Goal: Task Accomplishment & Management: Use online tool/utility

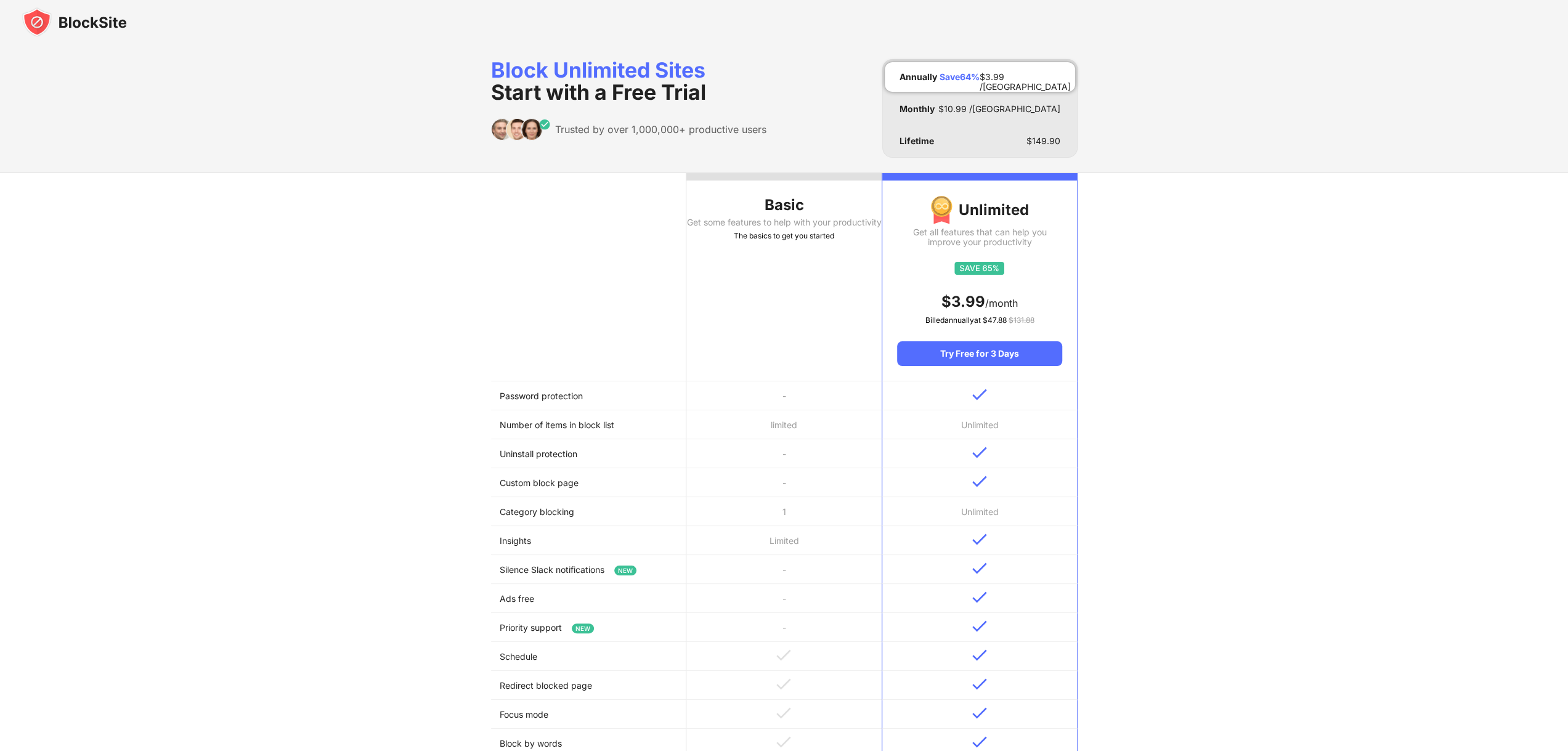
click at [836, 242] on div "The basics to get you started" at bounding box center [783, 236] width 195 height 12
click at [775, 206] on div "Basic" at bounding box center [783, 205] width 195 height 20
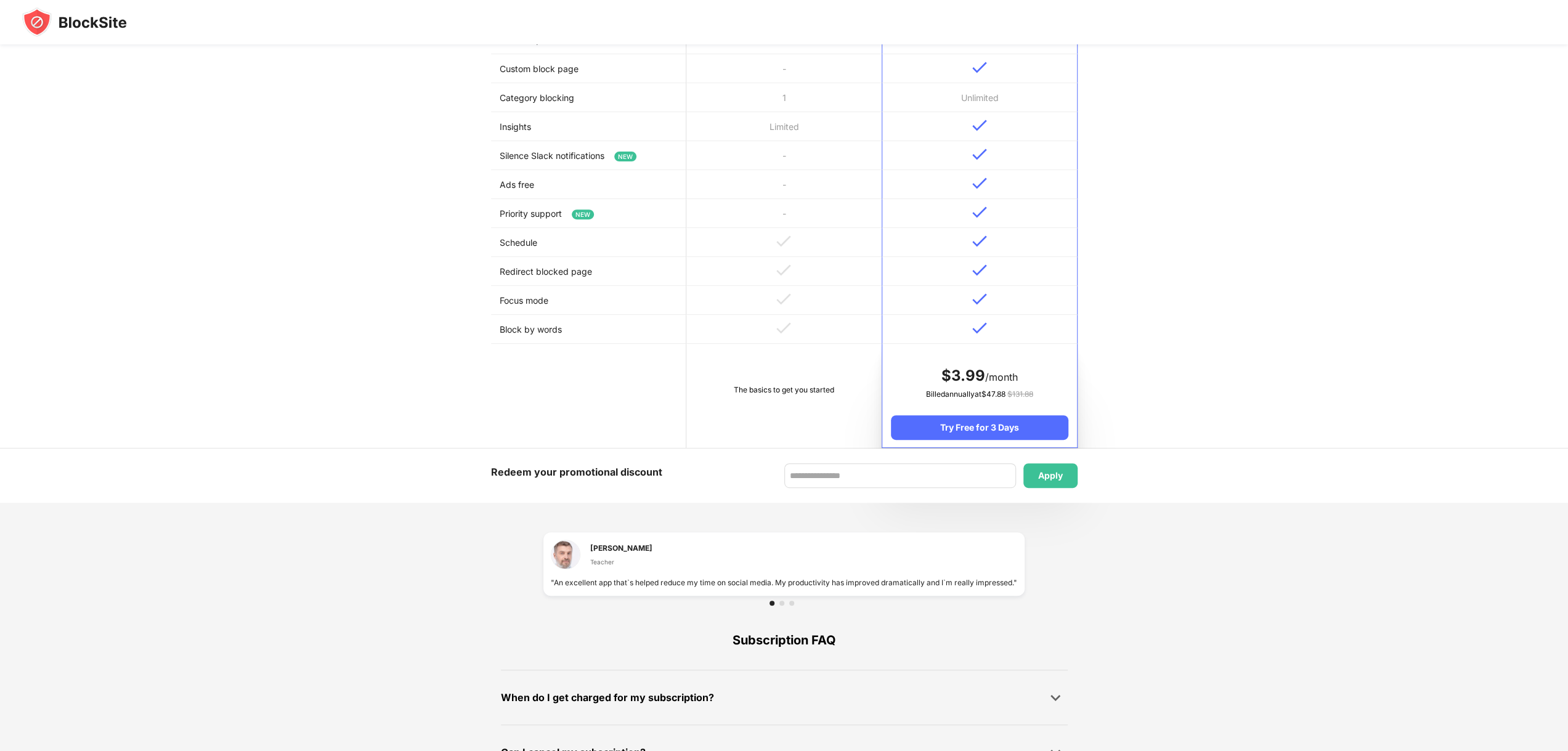
scroll to position [431, 0]
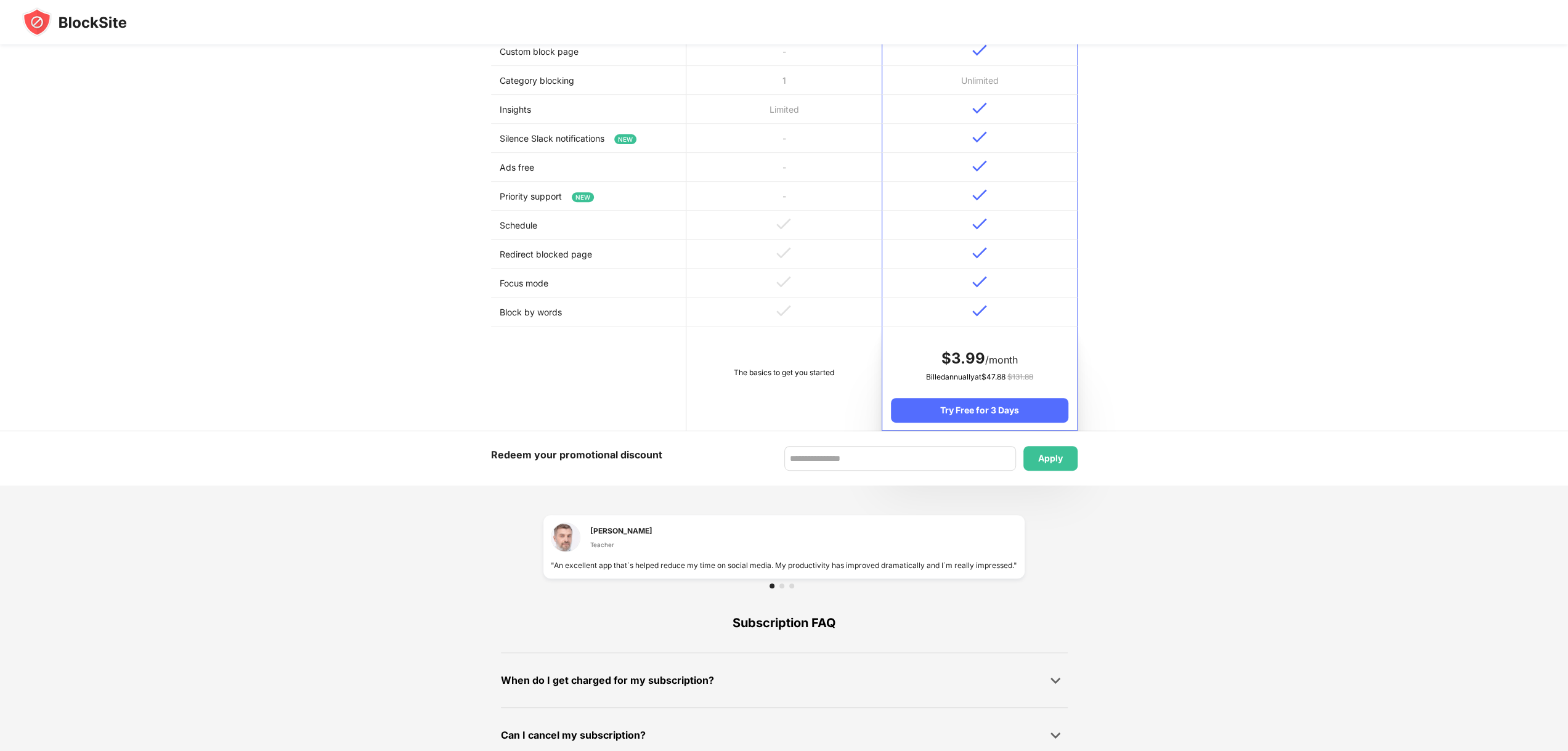
click at [765, 365] on td "The basics to get you started" at bounding box center [783, 378] width 195 height 104
click at [765, 376] on div "The basics to get you started" at bounding box center [784, 373] width 178 height 12
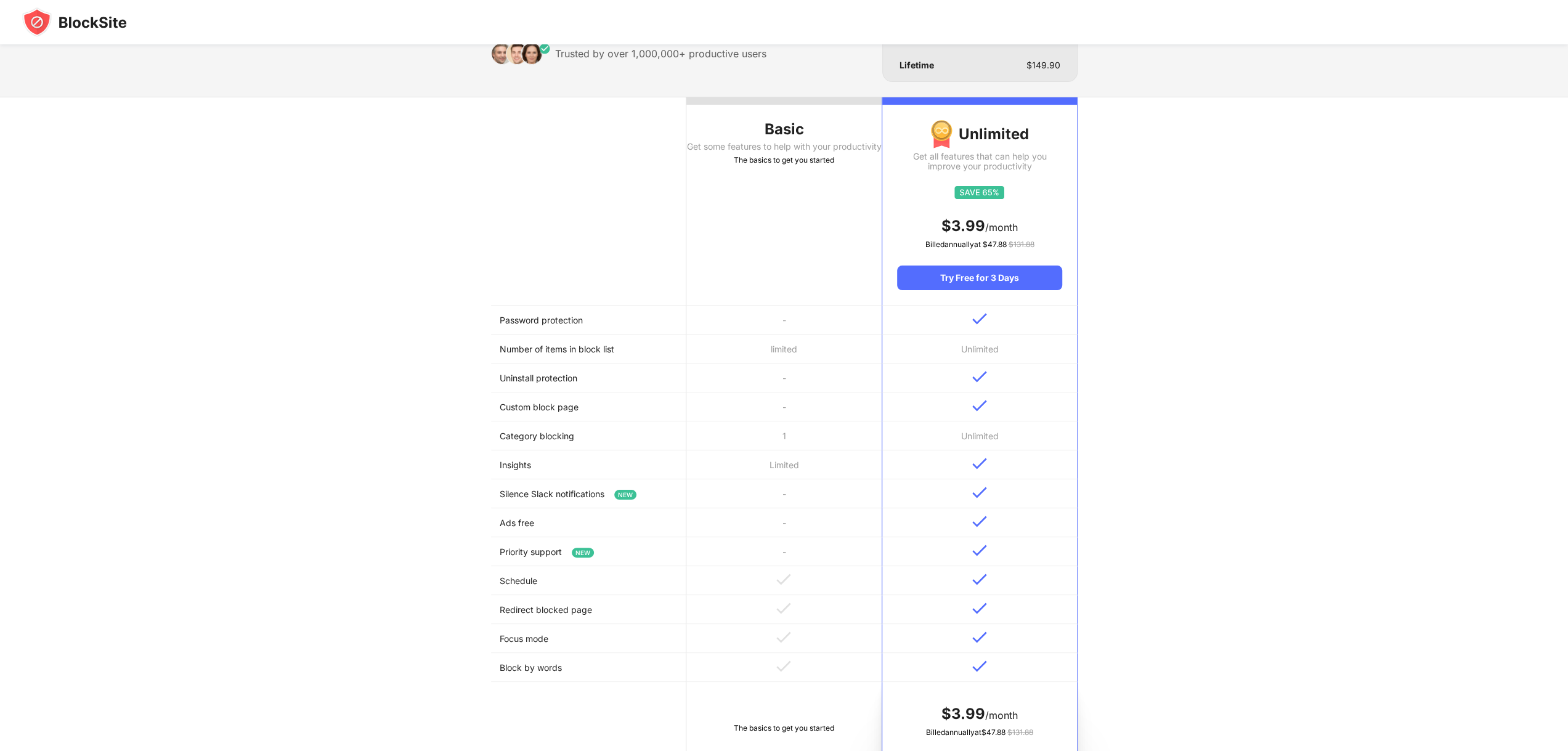
scroll to position [0, 0]
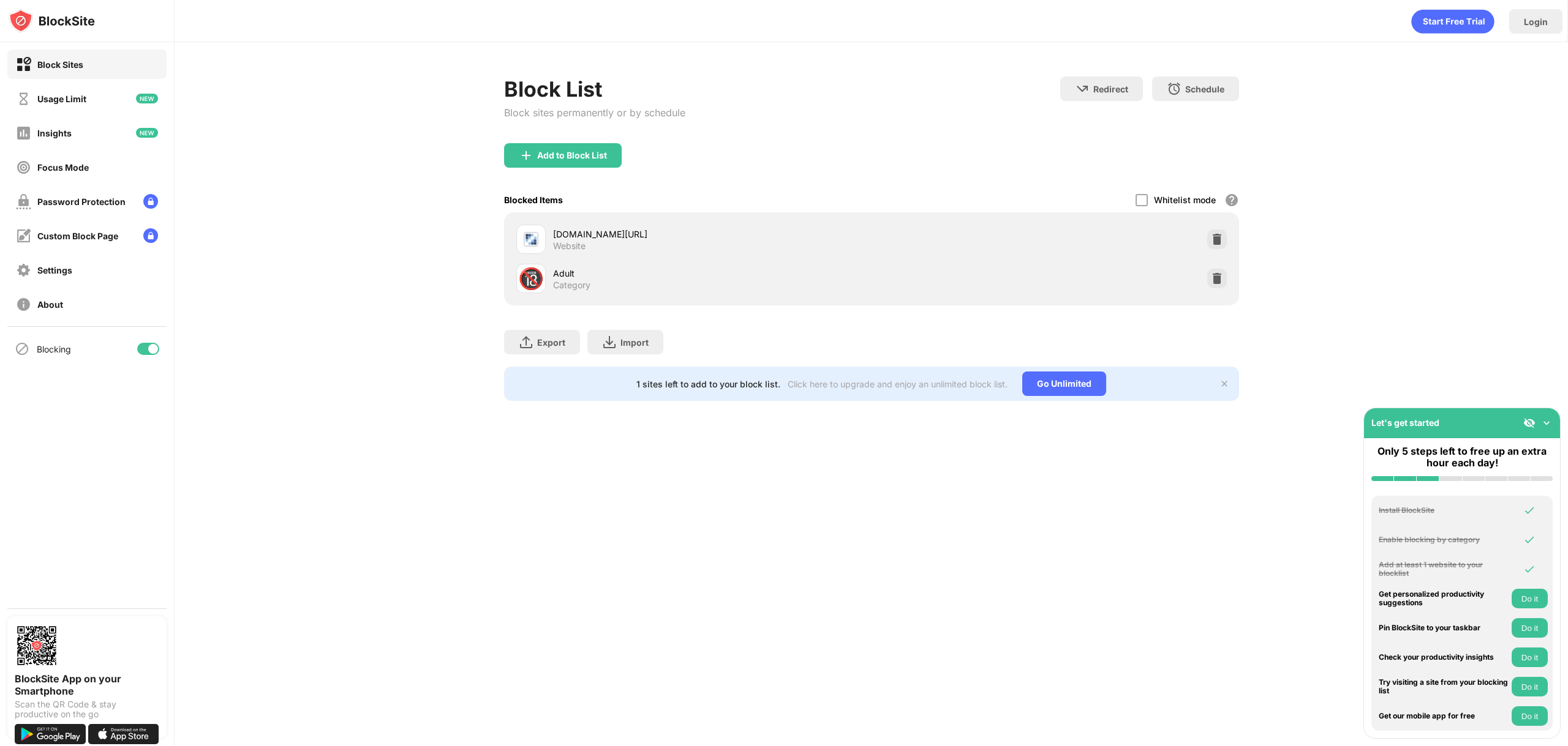
click at [628, 238] on div "griddlers.net/pl/home" at bounding box center [712, 234] width 318 height 13
click at [533, 239] on img at bounding box center [531, 239] width 14 height 14
click at [562, 159] on div "Add to Block List" at bounding box center [563, 156] width 118 height 24
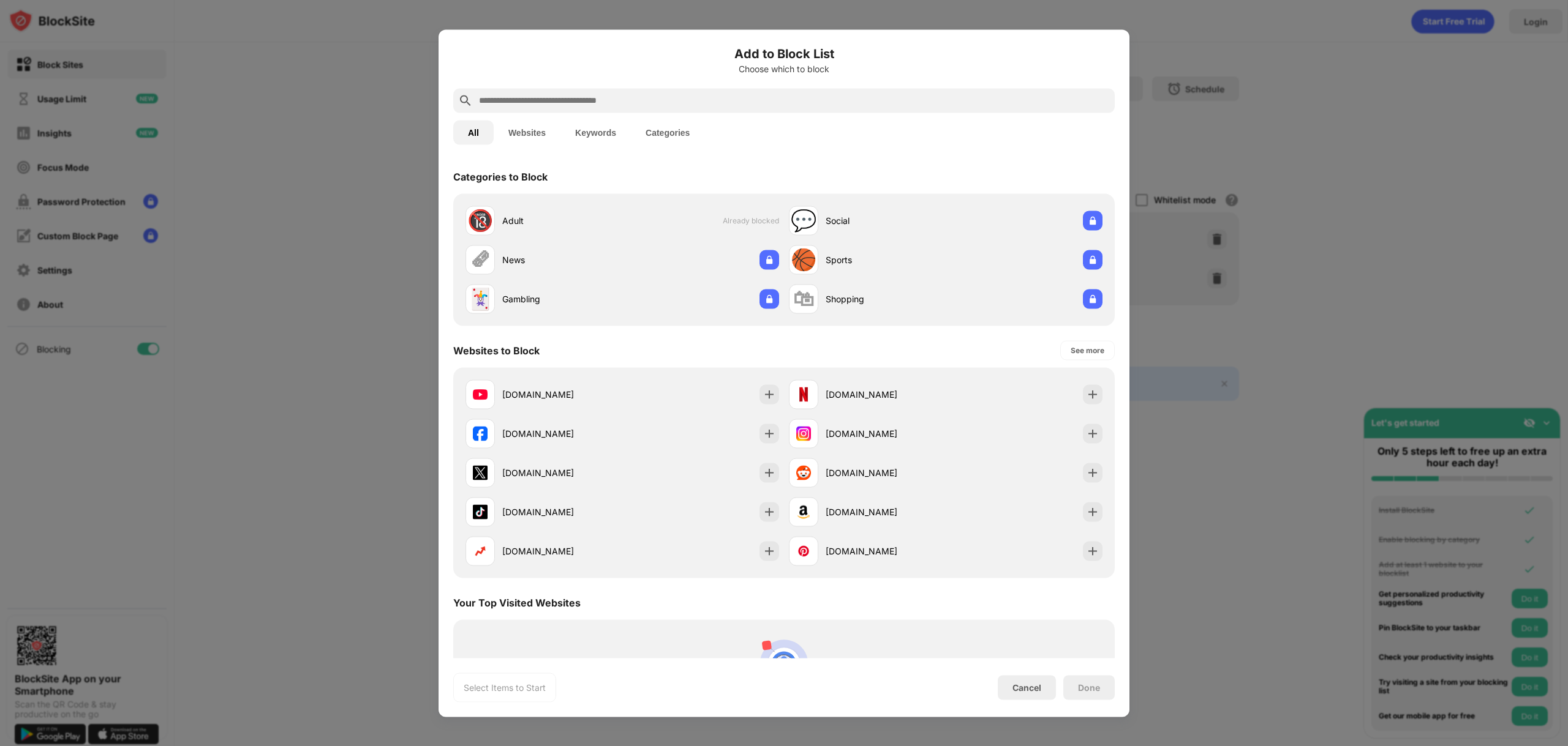
click at [554, 100] on input "text" at bounding box center [794, 100] width 632 height 14
paste input "**********"
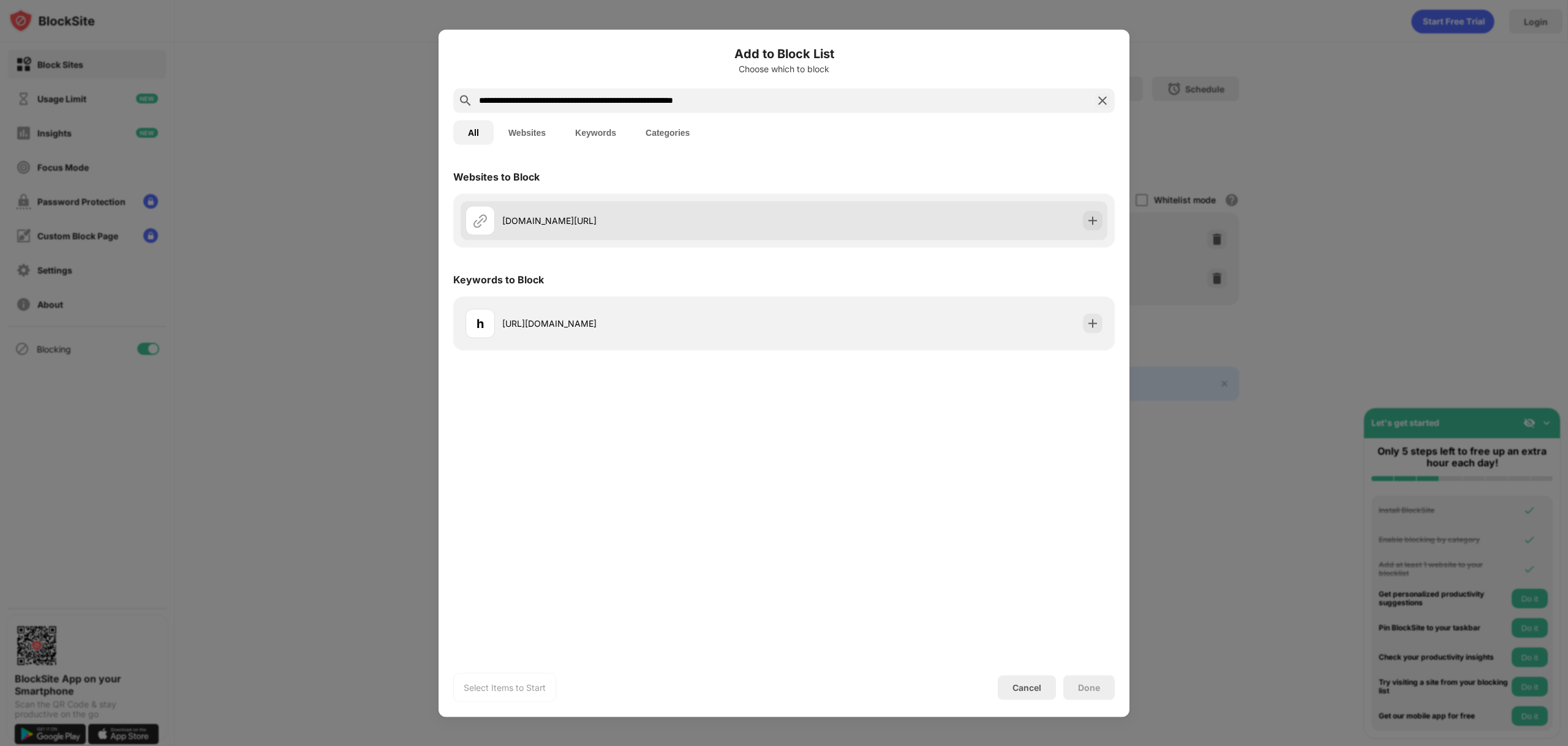
type input "**********"
click at [614, 222] on div "griddlers.net/pl_PL/pages/lite/-/puzzle/category/BW" at bounding box center [643, 221] width 282 height 13
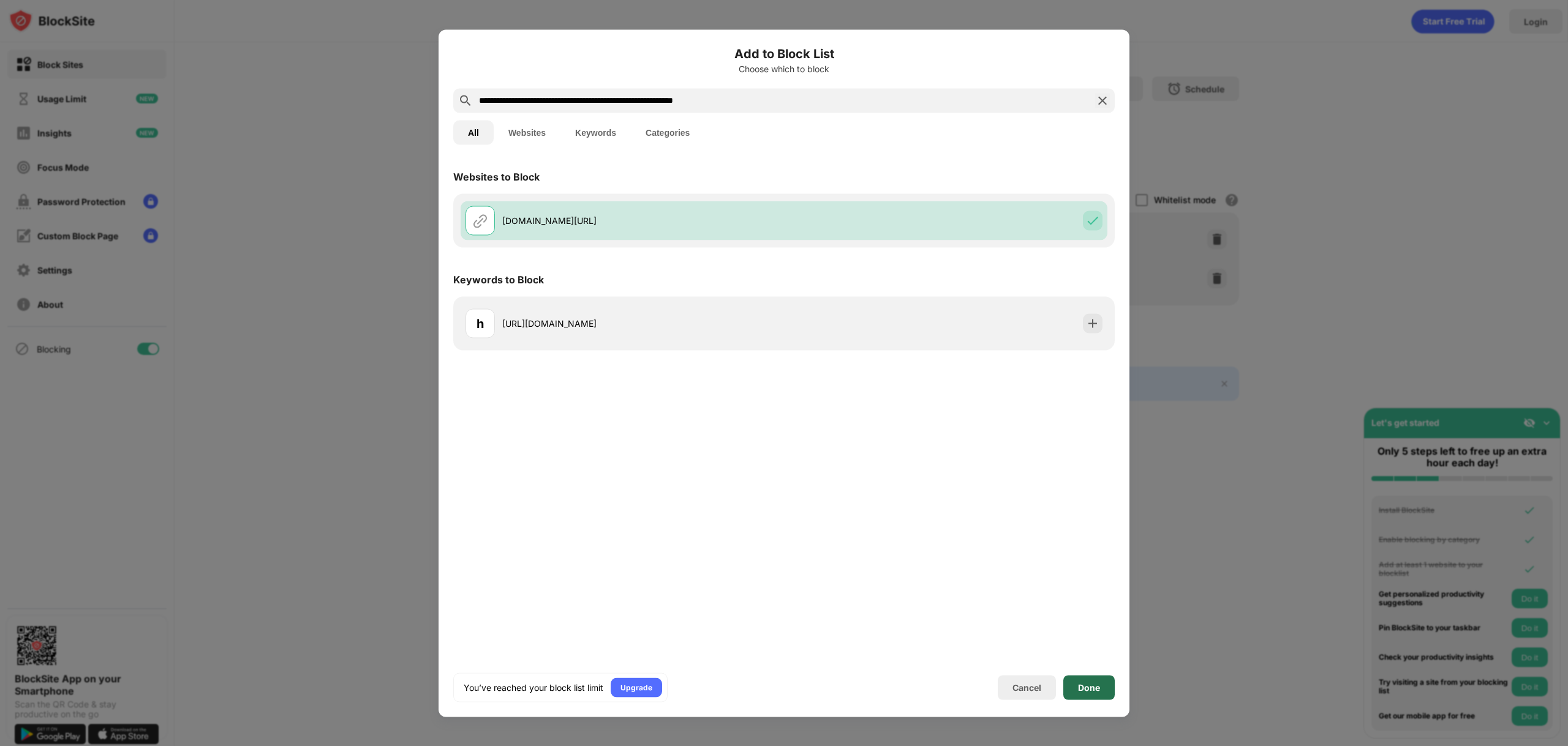
click at [1095, 688] on div "Done" at bounding box center [1089, 687] width 22 height 10
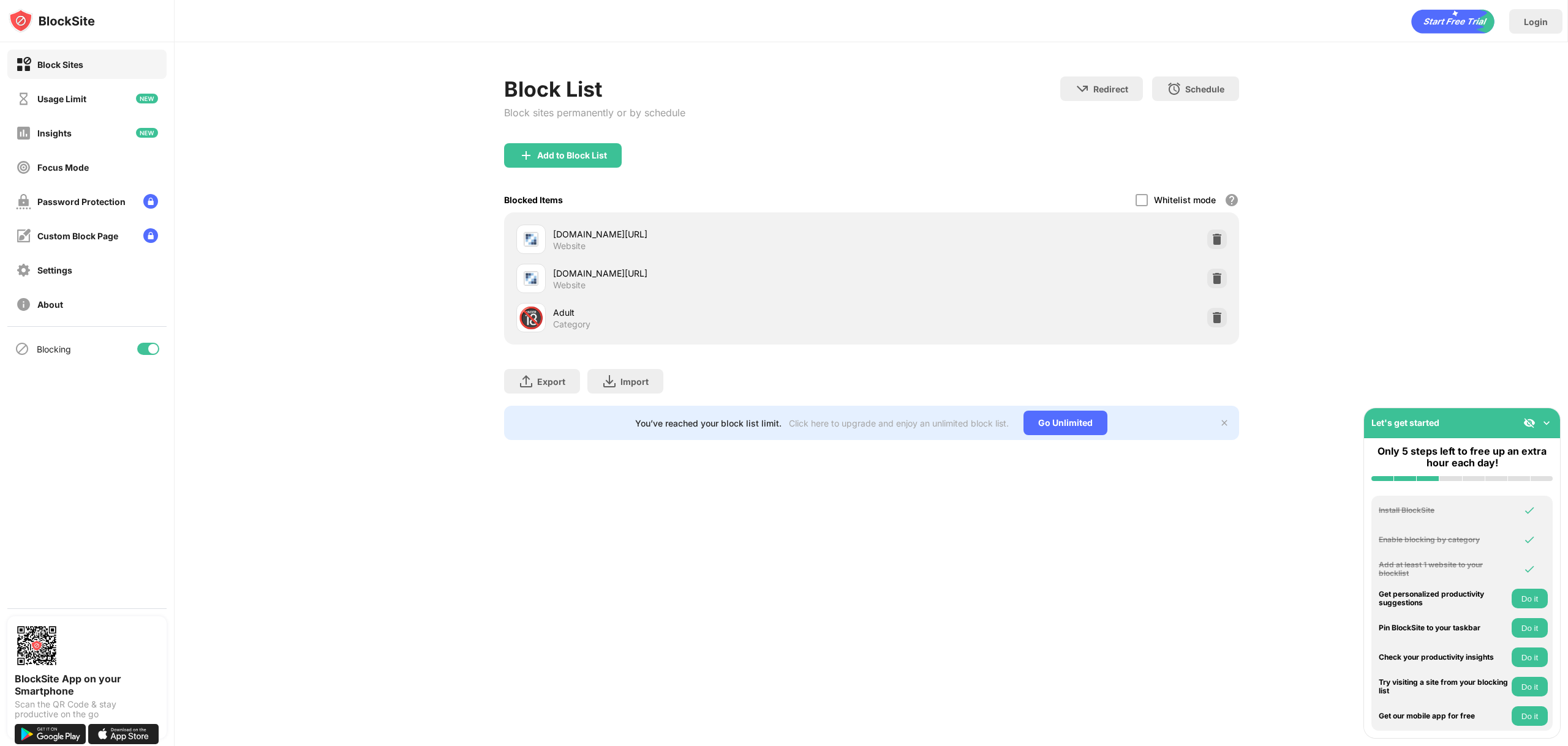
click at [1529, 629] on button "Do it" at bounding box center [1529, 628] width 36 height 20
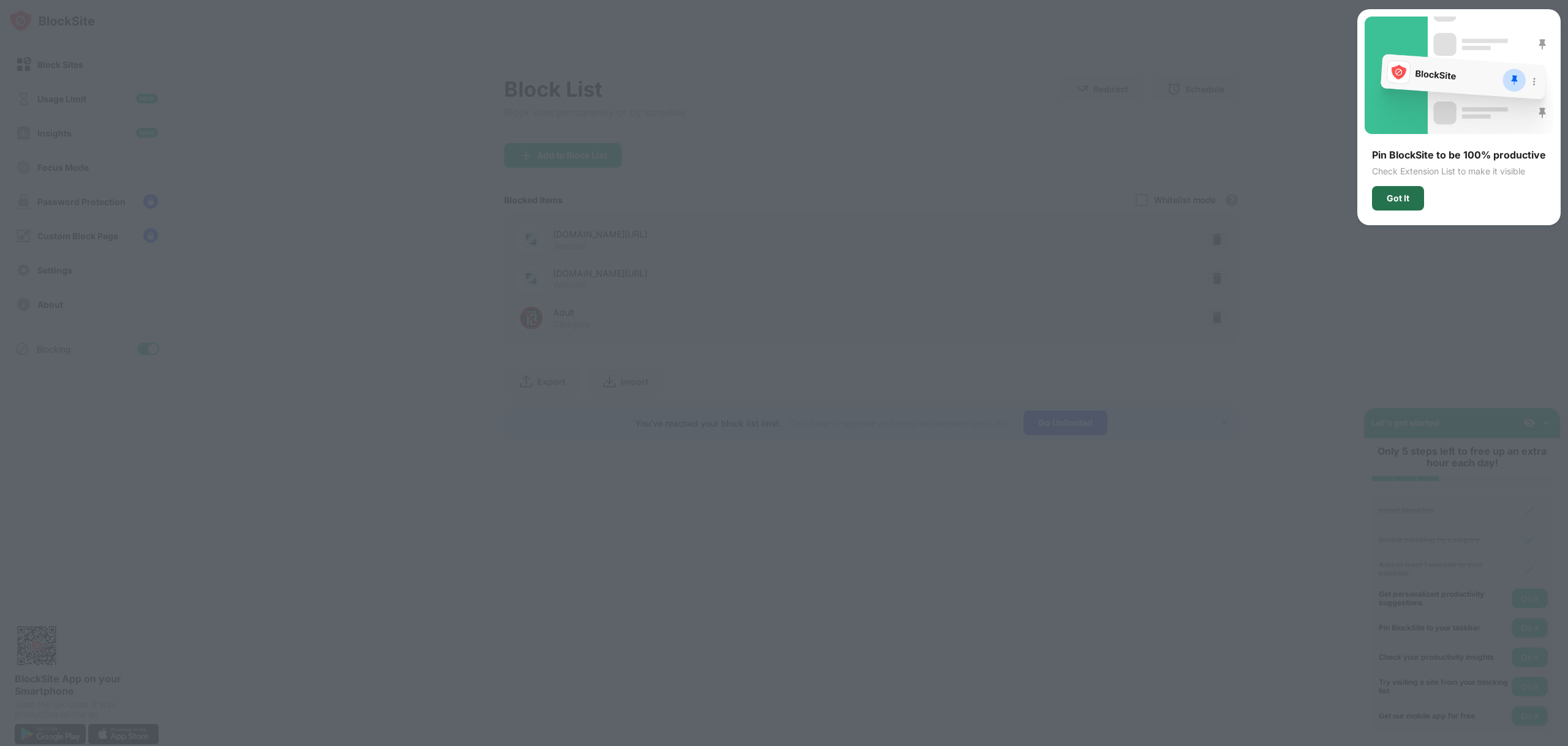
click at [1409, 197] on div "Got It" at bounding box center [1398, 198] width 23 height 10
